Goal: Information Seeking & Learning: Find contact information

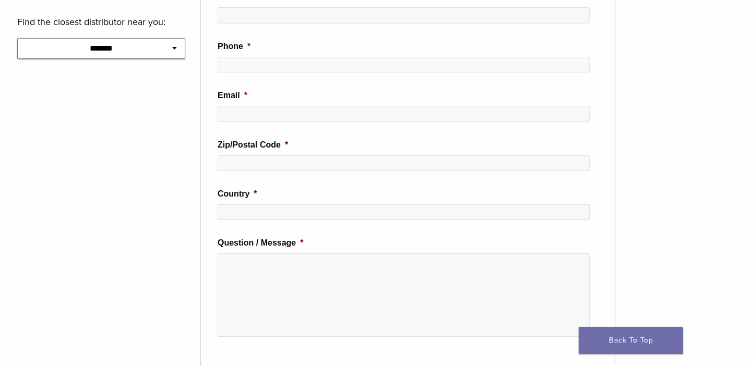
scroll to position [104, 0]
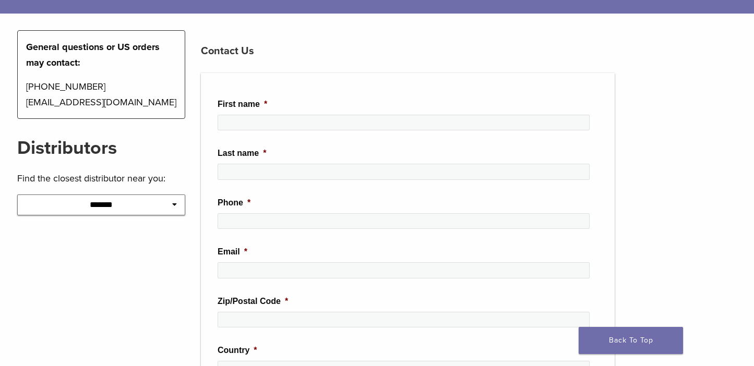
click at [154, 215] on select "**********" at bounding box center [101, 205] width 169 height 21
click at [154, 199] on select "**********" at bounding box center [101, 205] width 169 height 21
select select "*****"
click at [17, 195] on select "**********" at bounding box center [101, 205] width 169 height 21
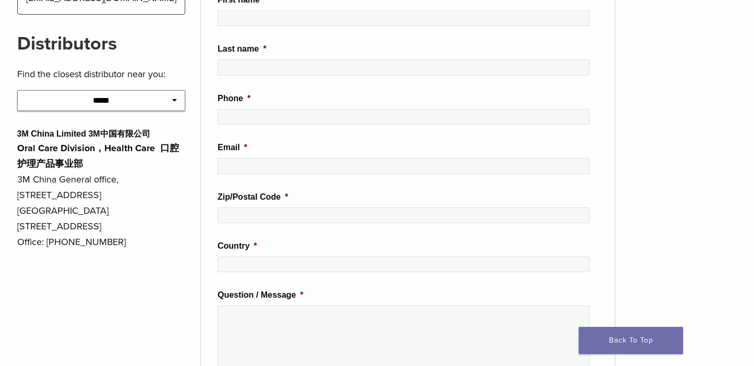
scroll to position [0, 0]
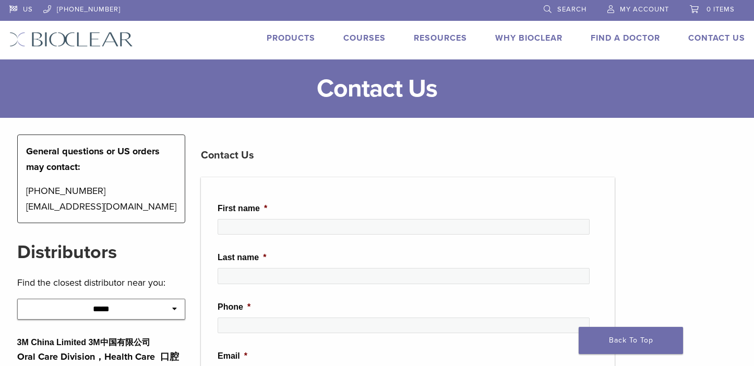
click at [78, 35] on img at bounding box center [71, 39] width 124 height 15
click at [646, 37] on link "Find A Doctor" at bounding box center [625, 38] width 69 height 10
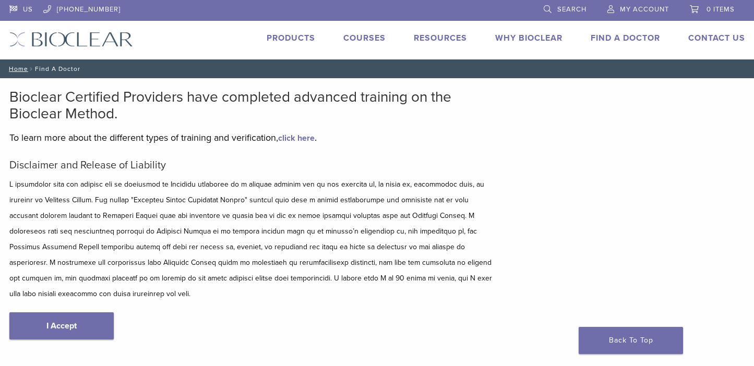
scroll to position [157, 0]
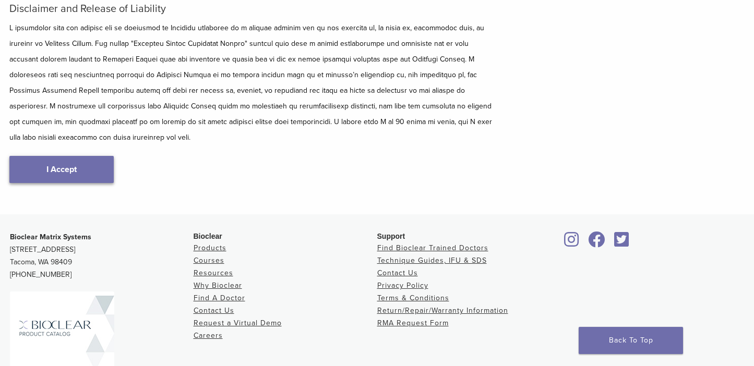
click at [66, 156] on link "I Accept" at bounding box center [61, 169] width 104 height 27
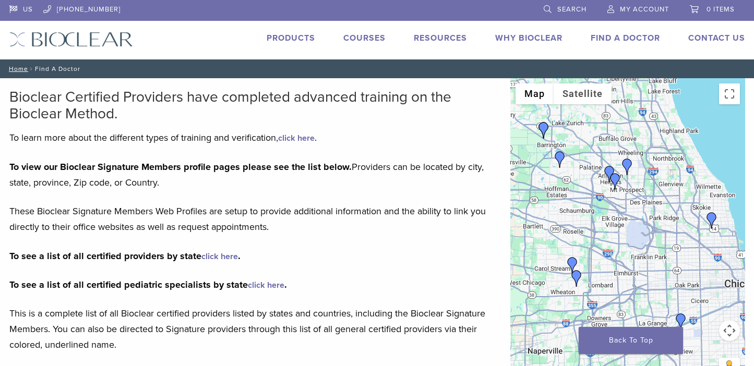
scroll to position [209, 0]
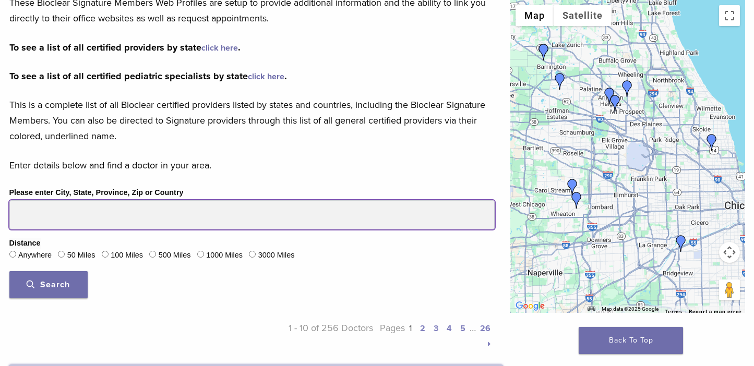
click at [152, 211] on input "Please enter City, State, Province, Zip or Country" at bounding box center [251, 214] width 485 height 29
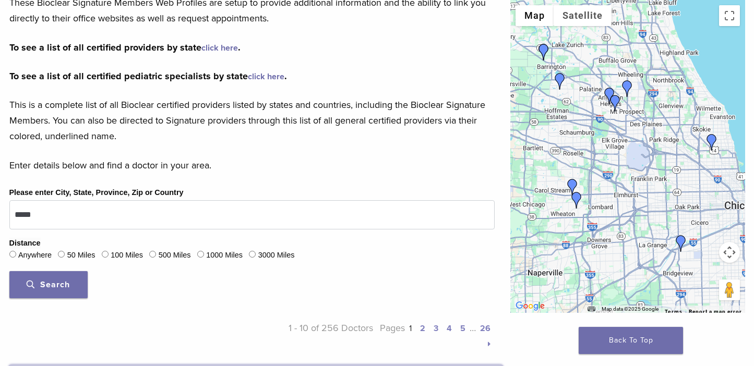
click at [63, 287] on span "Search" at bounding box center [48, 285] width 43 height 10
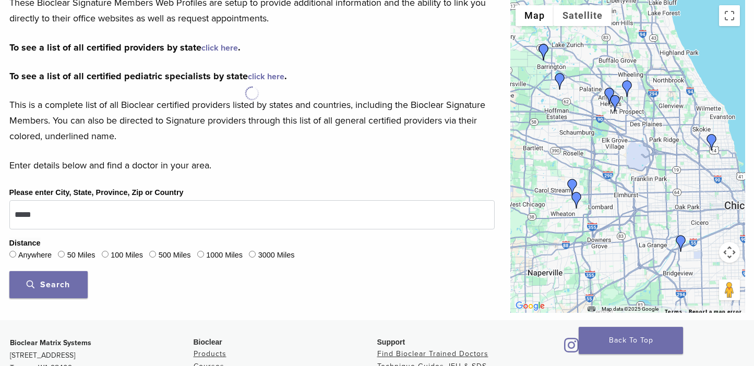
scroll to position [365, 0]
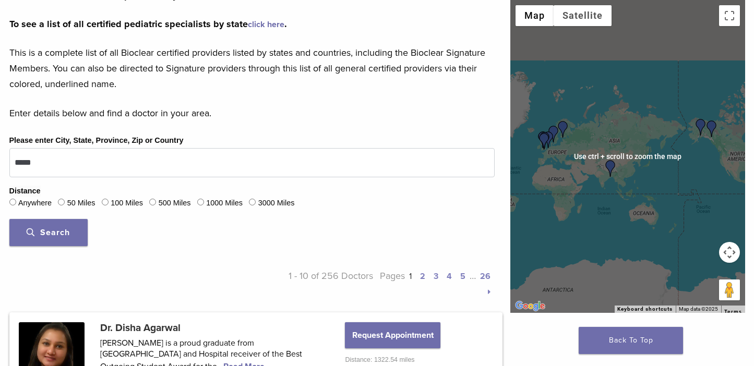
scroll to position [470, 0]
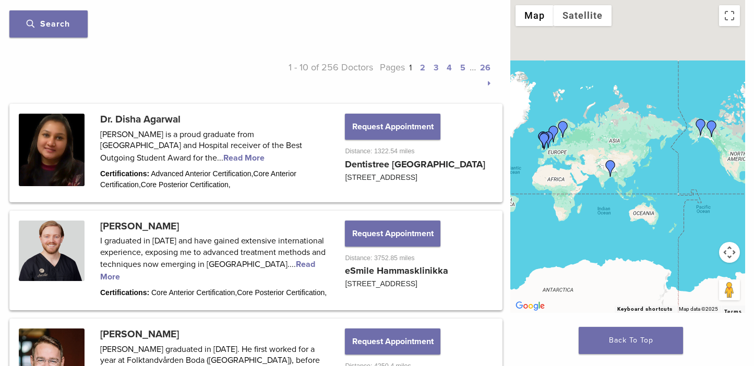
click at [610, 166] on img "Dr. Disha Agarwal" at bounding box center [610, 168] width 17 height 17
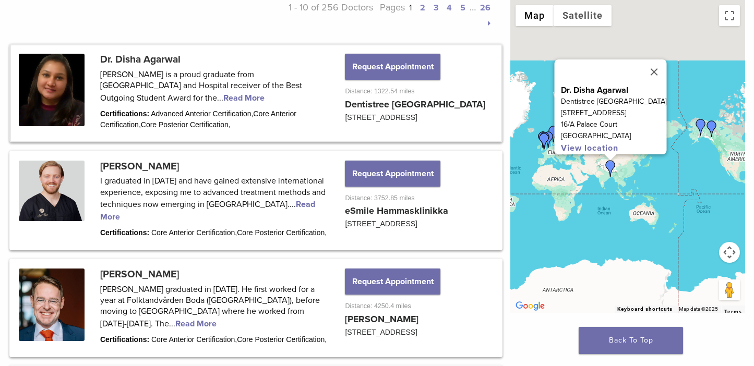
scroll to position [574, 0]
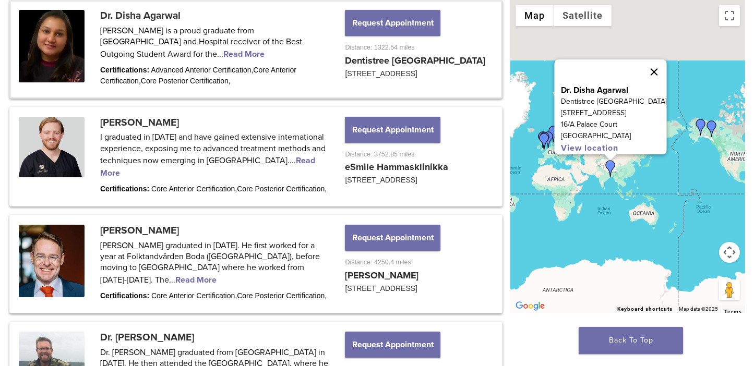
click at [651, 64] on button "Close" at bounding box center [653, 71] width 25 height 25
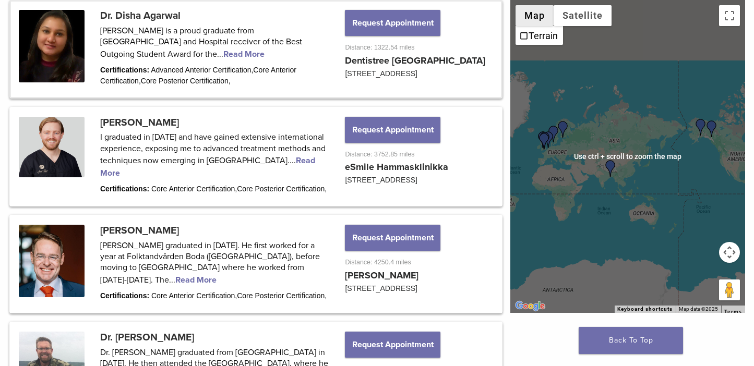
click at [528, 11] on button "Map" at bounding box center [535, 15] width 38 height 21
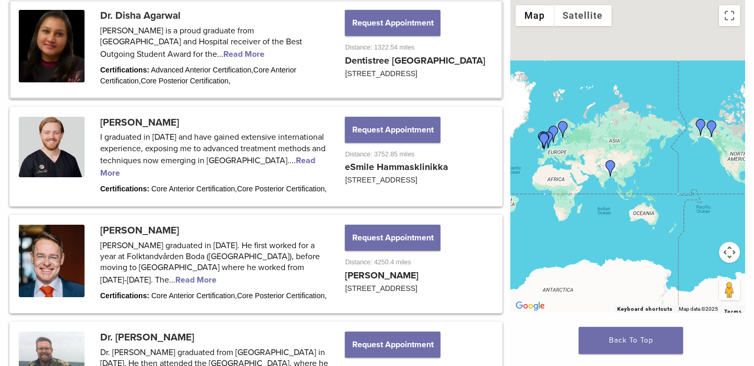
click at [728, 263] on div at bounding box center [627, 156] width 235 height 313
click at [729, 259] on button "Map camera controls" at bounding box center [729, 252] width 21 height 21
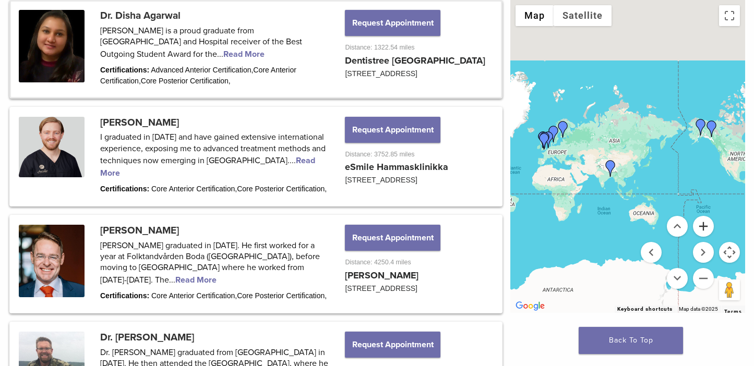
click at [702, 228] on button "Zoom in" at bounding box center [703, 226] width 21 height 21
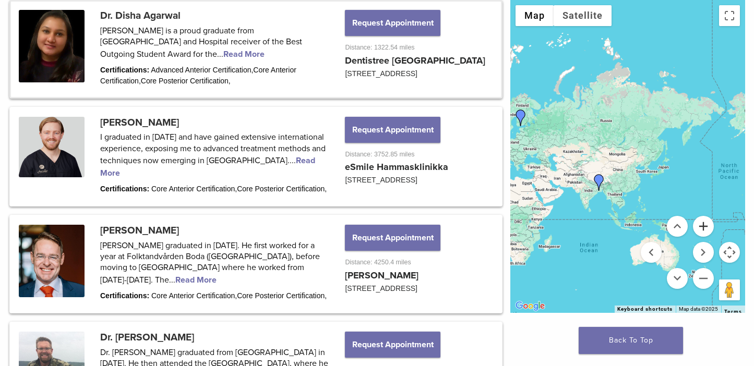
click at [702, 228] on button "Zoom in" at bounding box center [703, 226] width 21 height 21
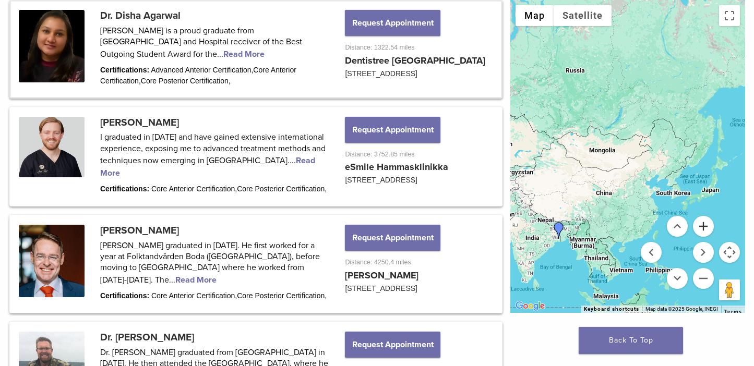
click at [702, 228] on button "Zoom in" at bounding box center [703, 226] width 21 height 21
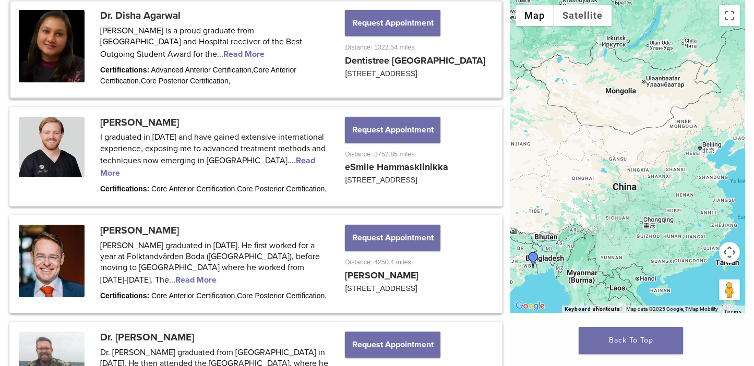
drag, startPoint x: 585, startPoint y: 219, endPoint x: 628, endPoint y: 173, distance: 63.9
click at [628, 173] on div at bounding box center [627, 156] width 235 height 313
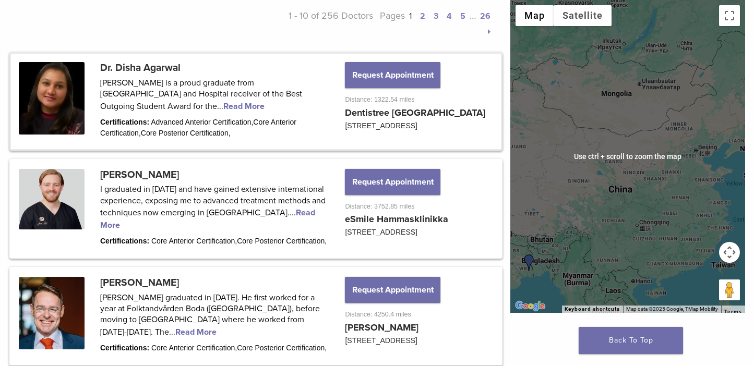
scroll to position [260, 0]
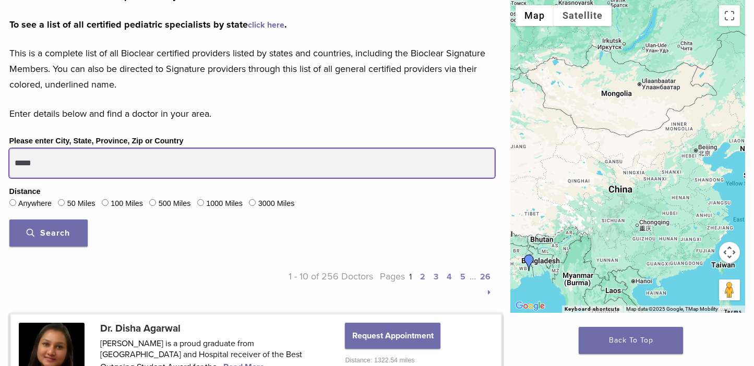
click at [94, 163] on input "*****" at bounding box center [251, 163] width 485 height 29
drag, startPoint x: 65, startPoint y: 168, endPoint x: -4, endPoint y: 159, distance: 68.9
type input "********"
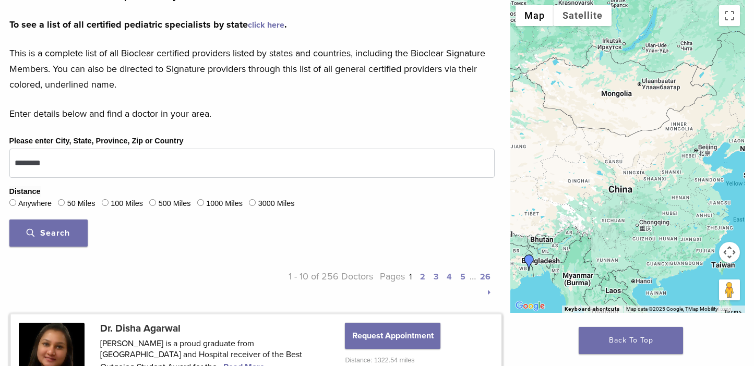
click at [64, 244] on button "Search" at bounding box center [48, 233] width 78 height 27
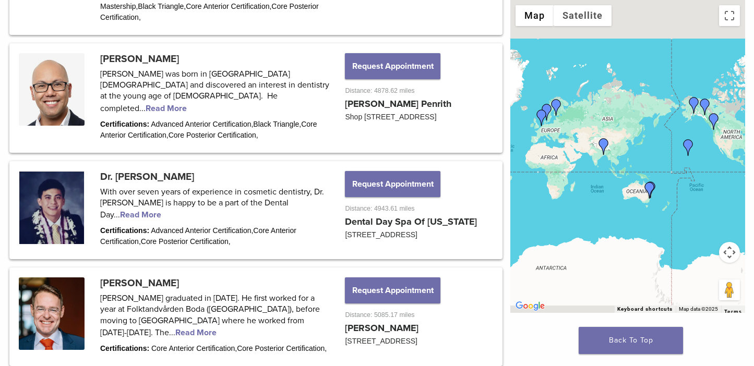
scroll to position [1252, 0]
